Goal: Navigation & Orientation: Find specific page/section

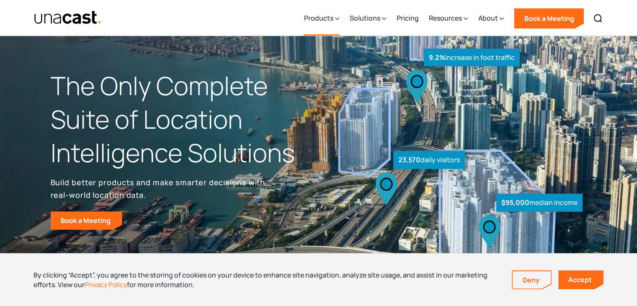
click at [337, 23] on icon at bounding box center [337, 18] width 4 height 9
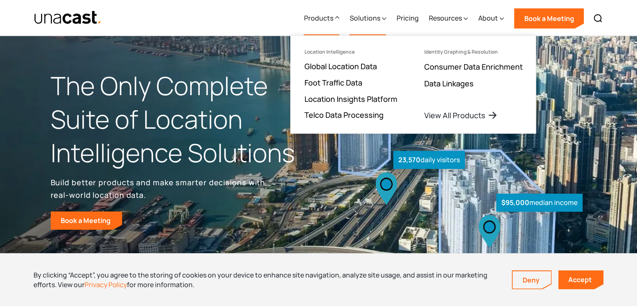
click at [377, 22] on div "Solutions" at bounding box center [364, 18] width 31 height 10
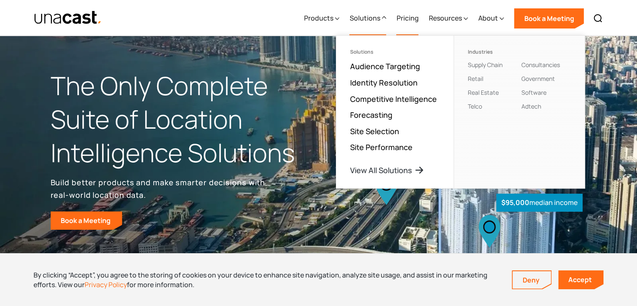
click at [410, 13] on link "Pricing" at bounding box center [407, 18] width 22 height 34
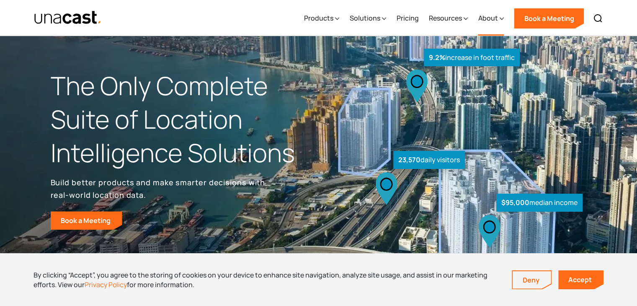
click at [495, 20] on div "About" at bounding box center [488, 18] width 20 height 10
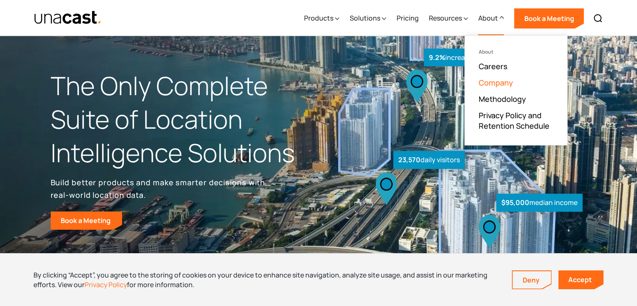
click at [500, 80] on link "Company" at bounding box center [495, 82] width 34 height 10
